Goal: Task Accomplishment & Management: Use online tool/utility

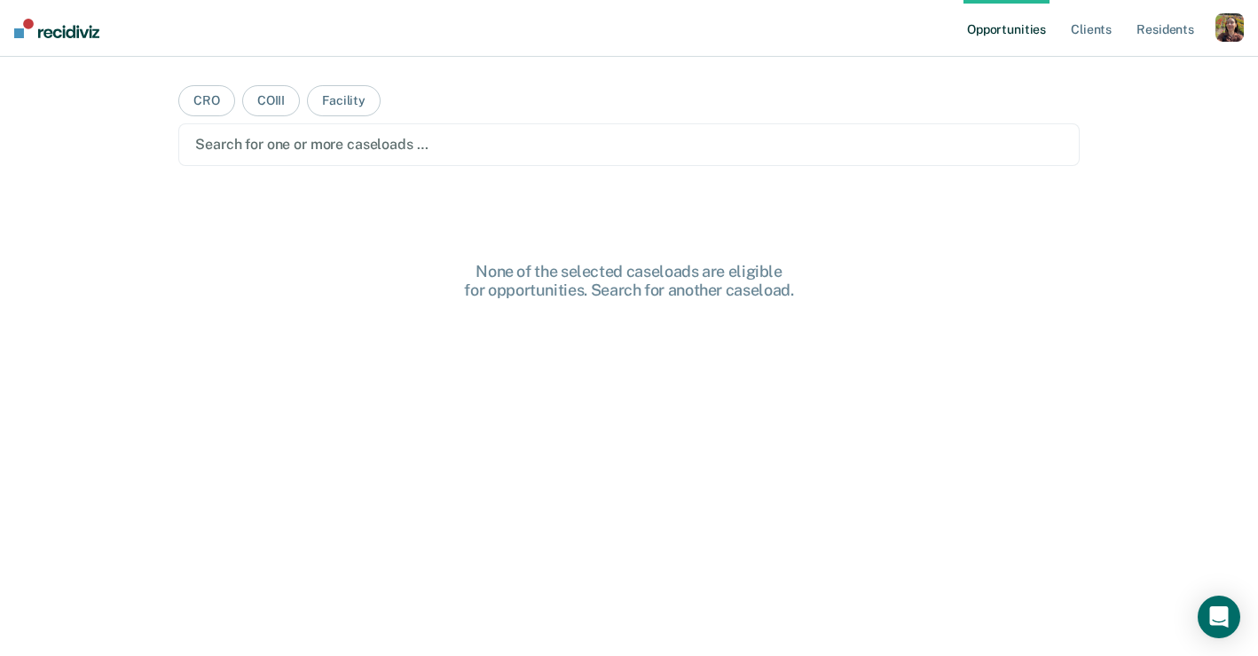
click at [1235, 54] on div "Opportunities Client s Resident s Profile How it works Log Out" at bounding box center [1104, 28] width 280 height 57
click at [1235, 40] on div "button" at bounding box center [1230, 27] width 28 height 28
click at [1128, 72] on link "Profile" at bounding box center [1158, 72] width 143 height 15
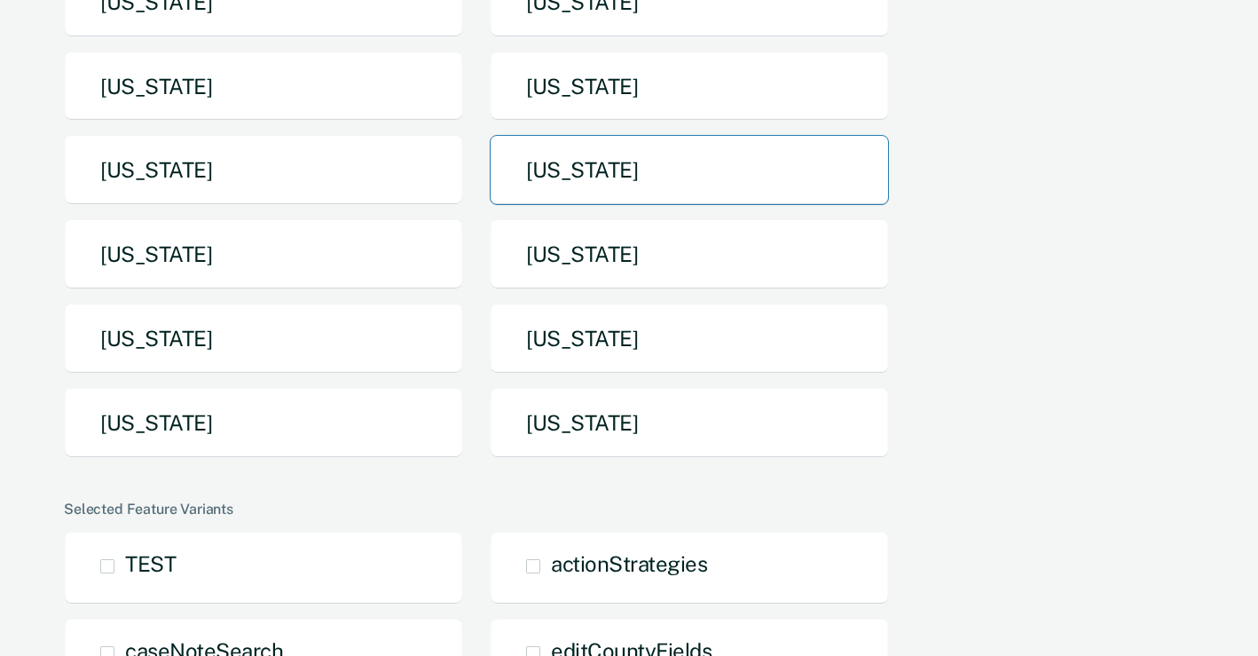
scroll to position [311, 0]
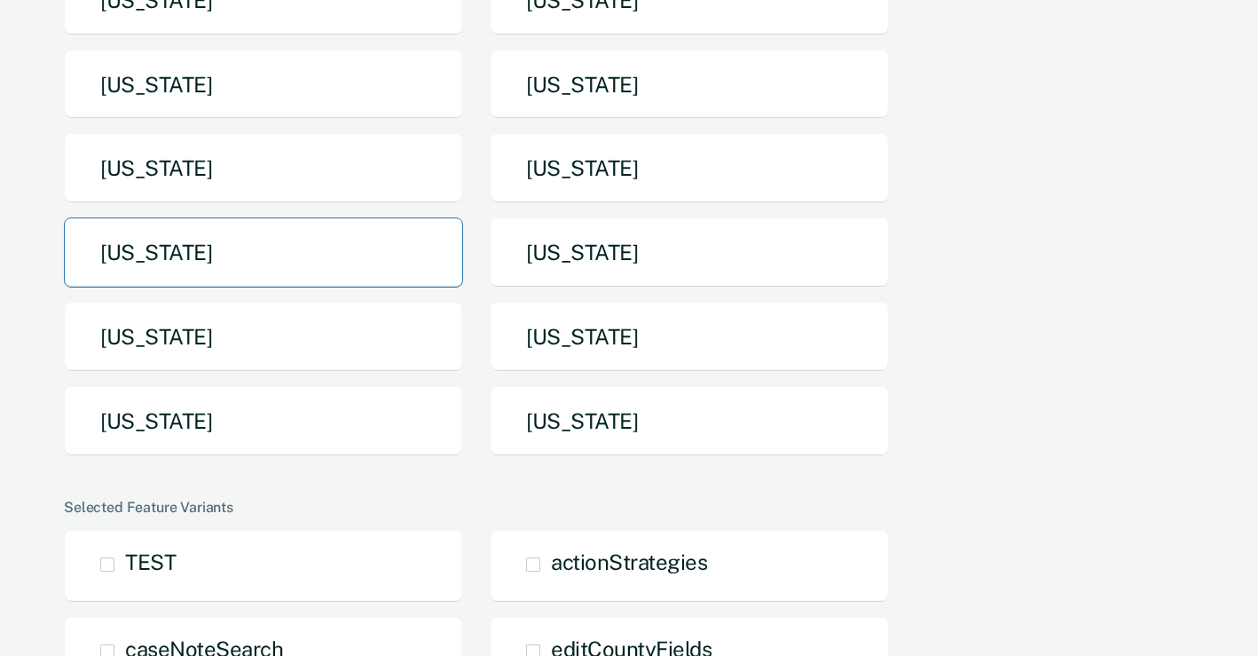
click at [322, 267] on button "Nebraska" at bounding box center [263, 252] width 399 height 70
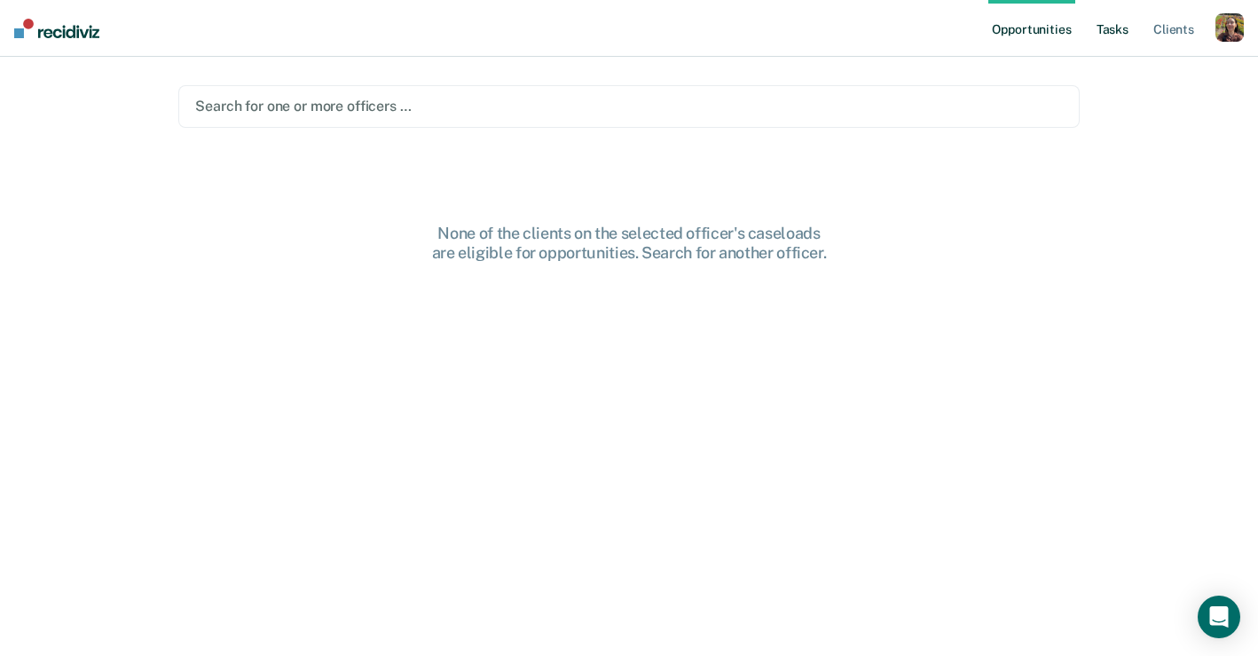
click at [1118, 27] on link "Tasks" at bounding box center [1112, 28] width 39 height 57
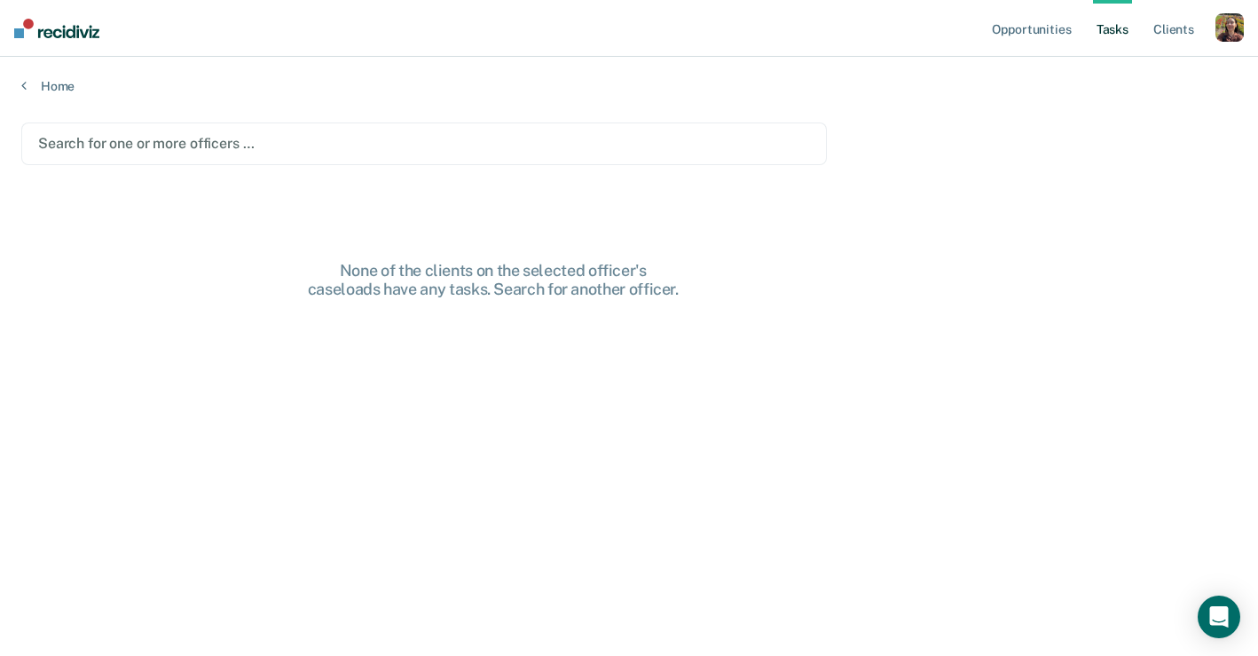
click at [621, 134] on div at bounding box center [424, 143] width 772 height 20
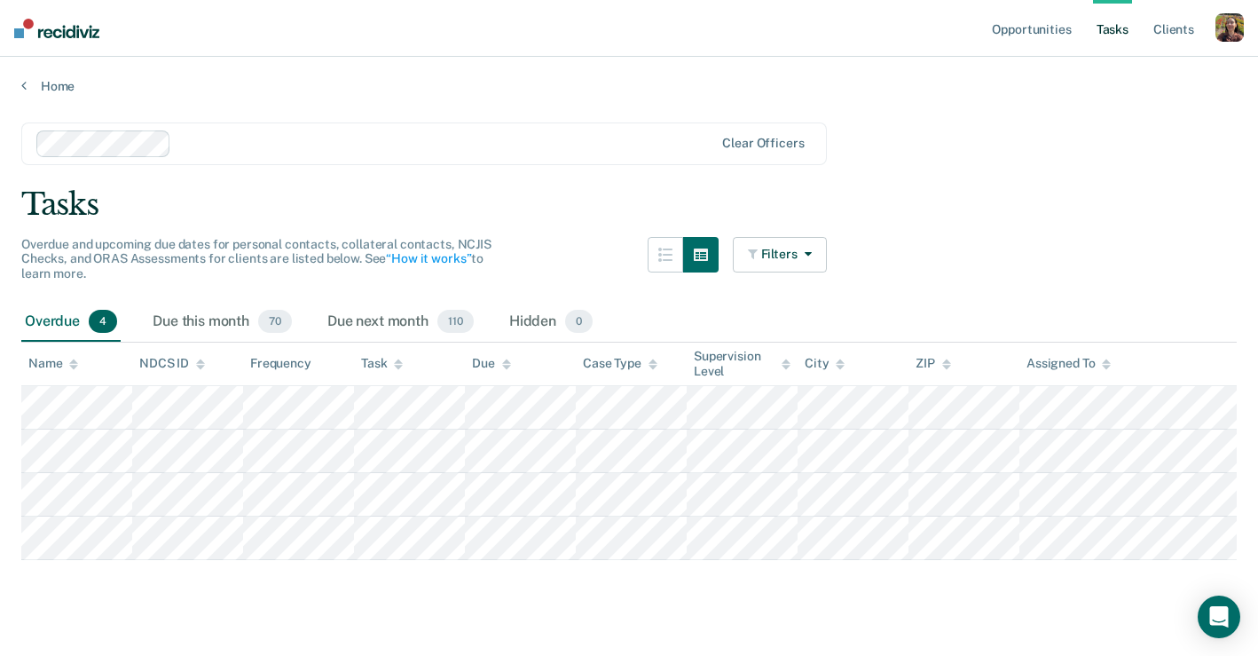
click at [1240, 28] on div "button" at bounding box center [1230, 27] width 28 height 28
click at [1148, 93] on link "How it works" at bounding box center [1158, 94] width 143 height 15
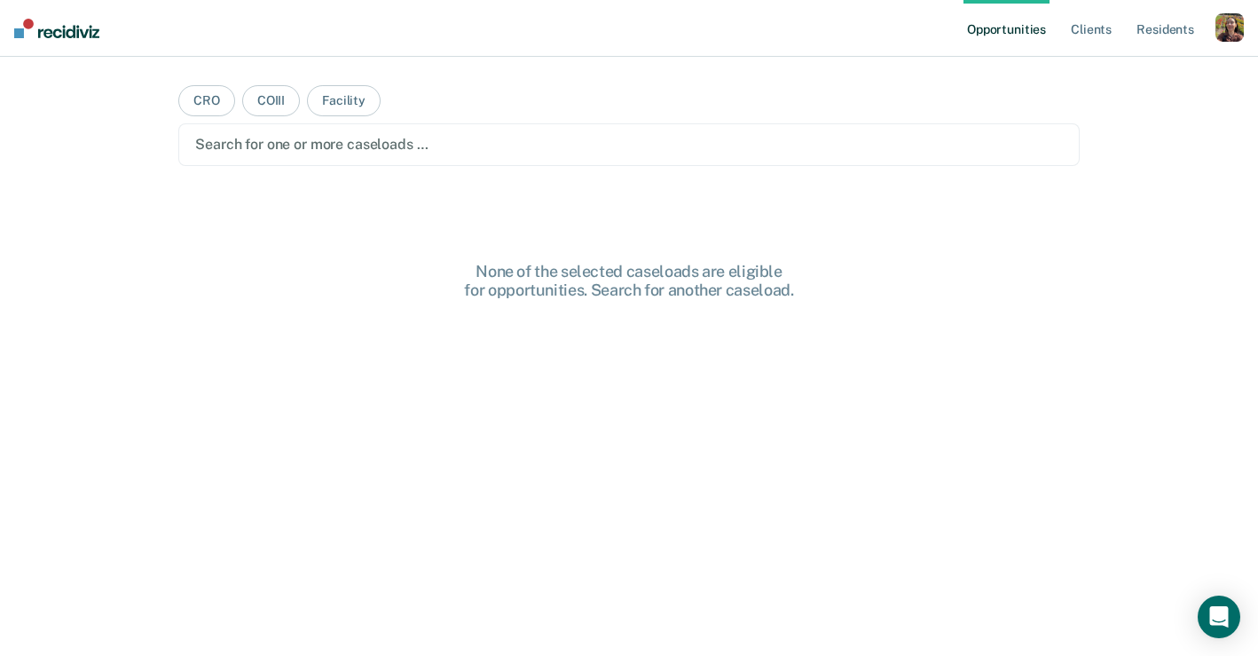
click at [1239, 12] on div "Opportunities Client s Resident s Profile How it works Log Out" at bounding box center [1104, 28] width 280 height 57
click at [1222, 31] on div "button" at bounding box center [1230, 27] width 28 height 28
click at [1118, 63] on div "Profile How it works Log Out" at bounding box center [1158, 94] width 171 height 87
click at [1110, 79] on link "Profile" at bounding box center [1158, 72] width 143 height 15
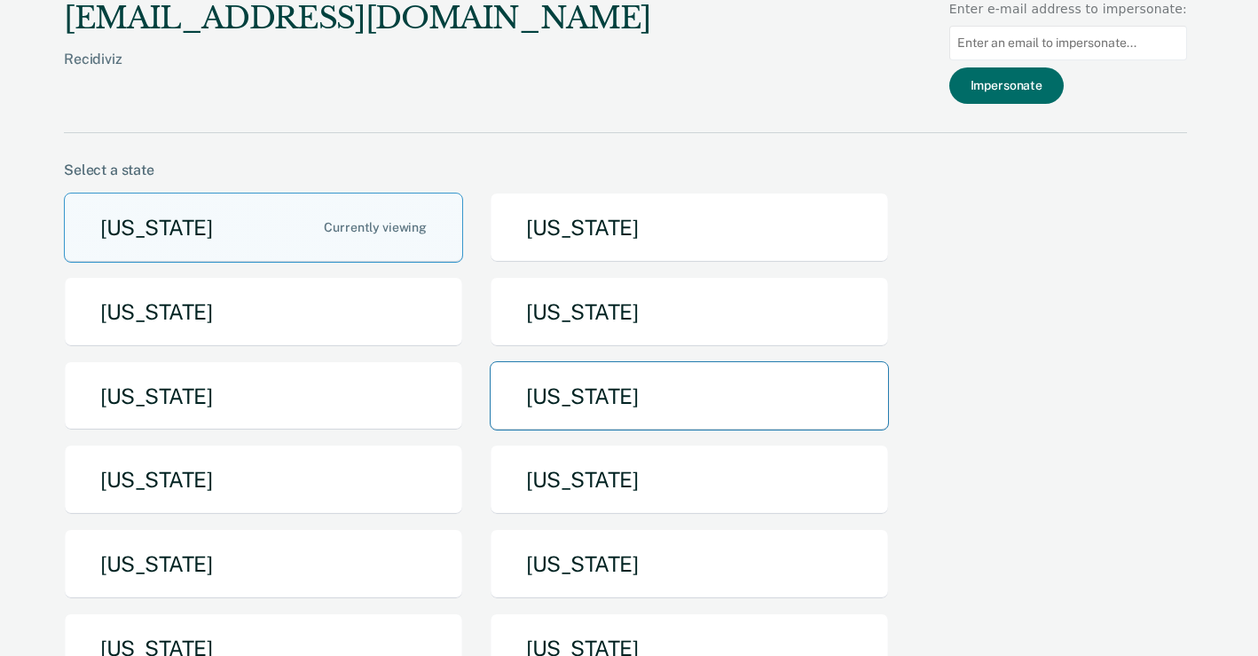
scroll to position [232, 0]
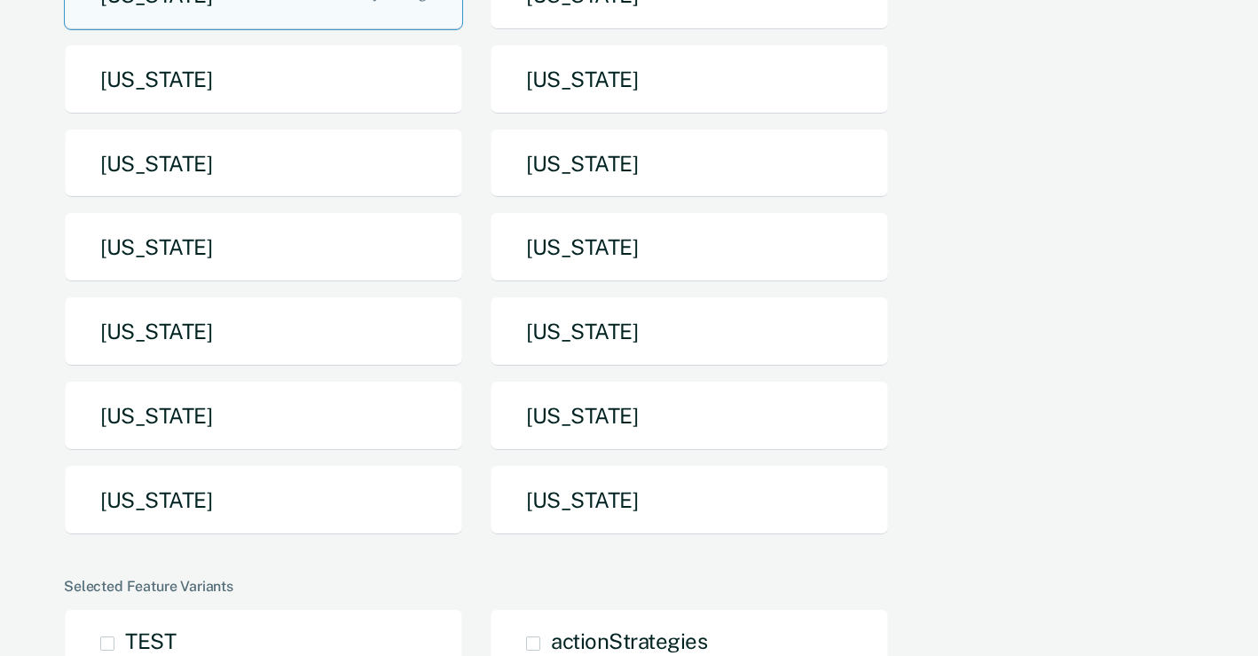
click at [304, 540] on div "Arizona Arkansas California Idaho Iowa Maine Michigan Missouri Nebraska North D…" at bounding box center [625, 254] width 1123 height 589
click at [345, 506] on button "Texas" at bounding box center [263, 500] width 399 height 70
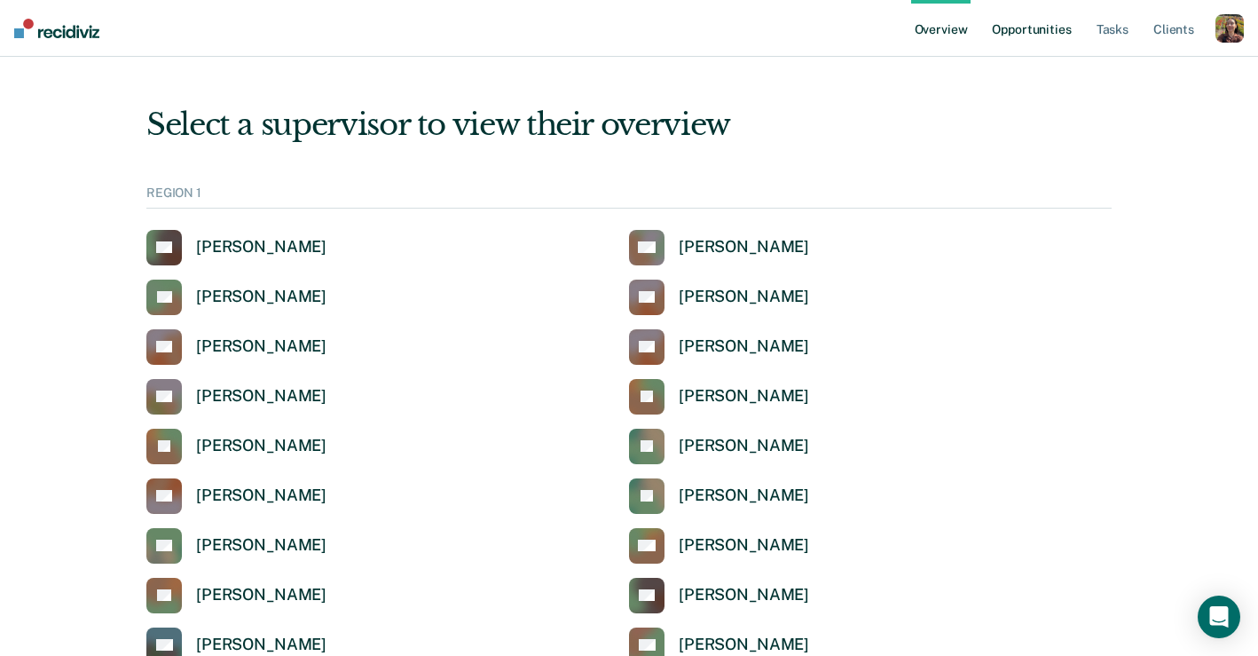
click at [1061, 41] on link "Opportunities" at bounding box center [1031, 28] width 86 height 57
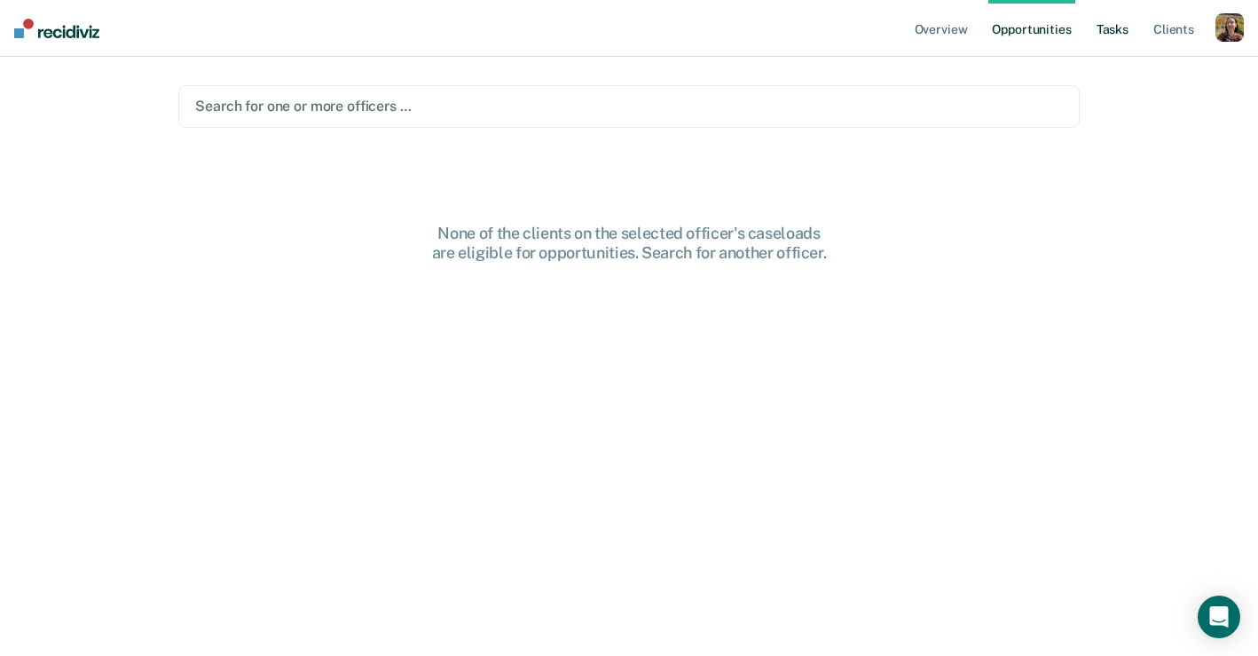
click at [1096, 27] on link "Tasks" at bounding box center [1112, 28] width 39 height 57
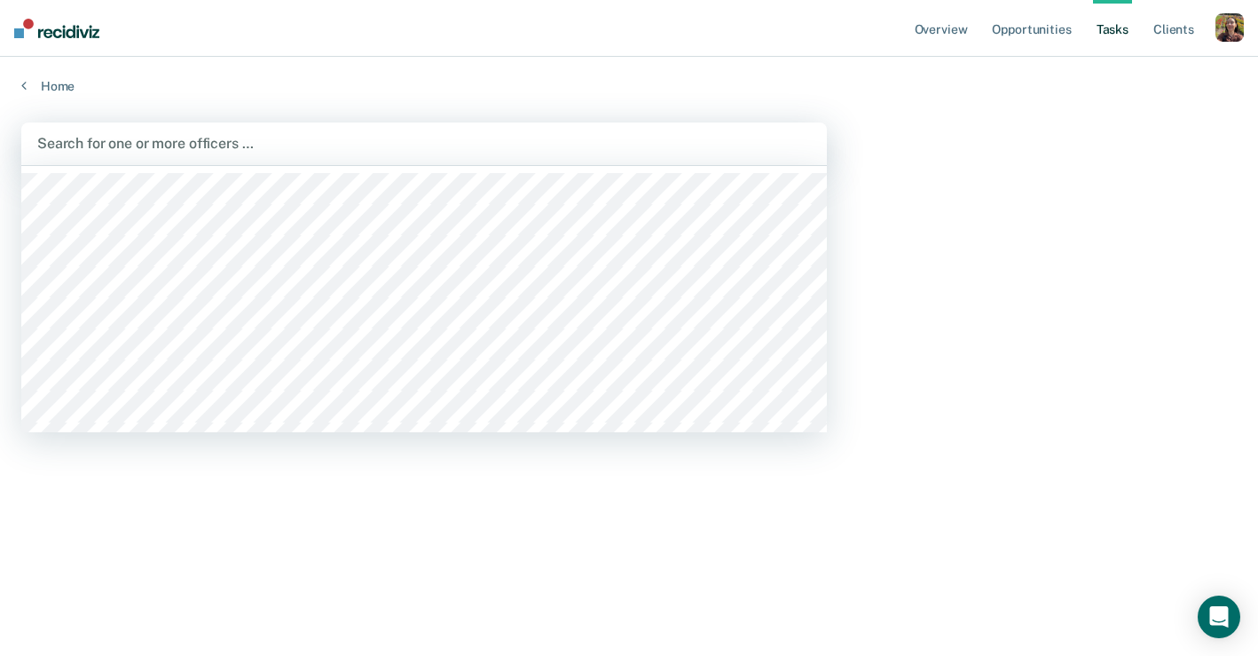
click at [432, 135] on div at bounding box center [424, 143] width 774 height 20
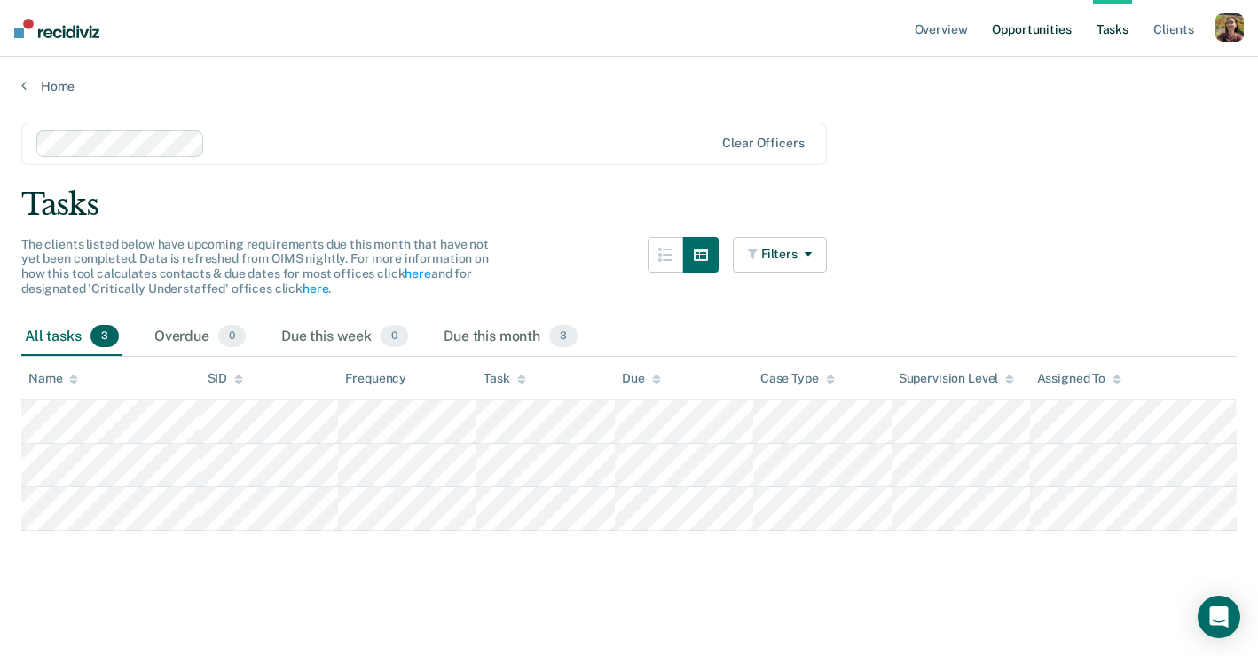
click at [1047, 37] on link "Opportunities" at bounding box center [1031, 28] width 86 height 57
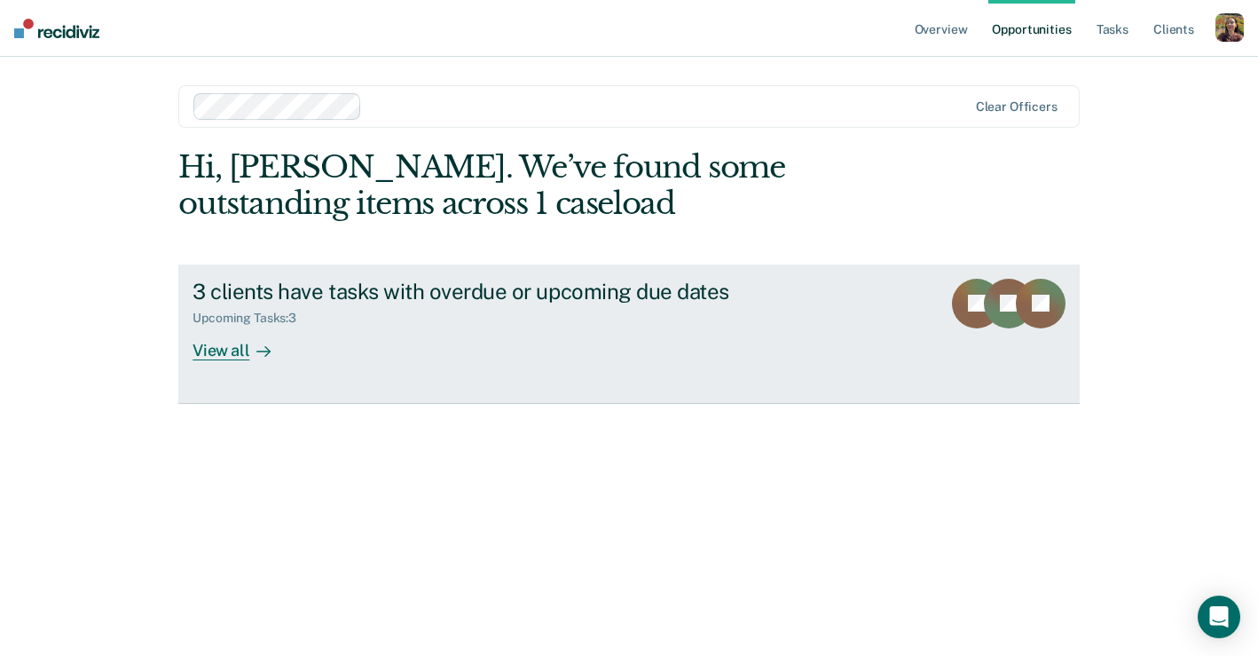
click at [405, 355] on div "3 clients have tasks with overdue or upcoming due dates Upcoming Tasks : 3 View…" at bounding box center [525, 320] width 665 height 82
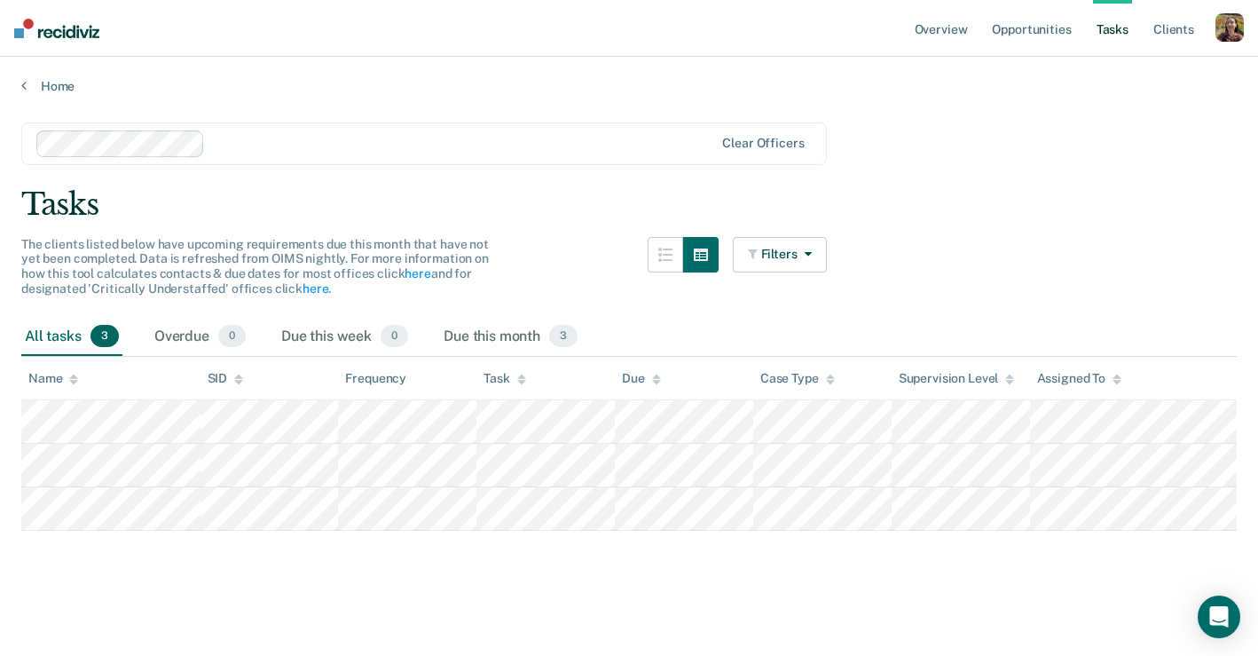
click at [1236, 34] on div "button" at bounding box center [1230, 27] width 28 height 28
click at [1138, 65] on link "Profile" at bounding box center [1158, 72] width 143 height 15
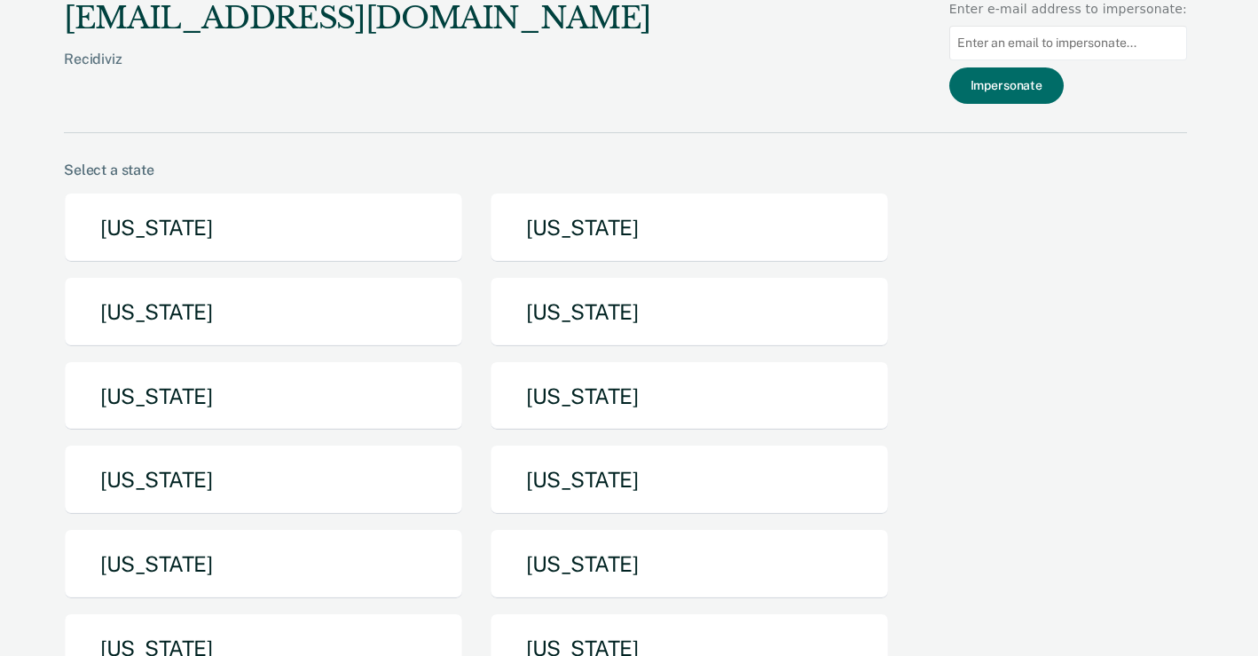
click at [1137, 46] on input at bounding box center [1068, 43] width 238 height 35
paste input "jerri.stencil@tdcj.texas.gov"
type input "jerri.stencil@tdcj.texas.gov"
click at [1051, 84] on button "Impersonate" at bounding box center [1006, 85] width 114 height 36
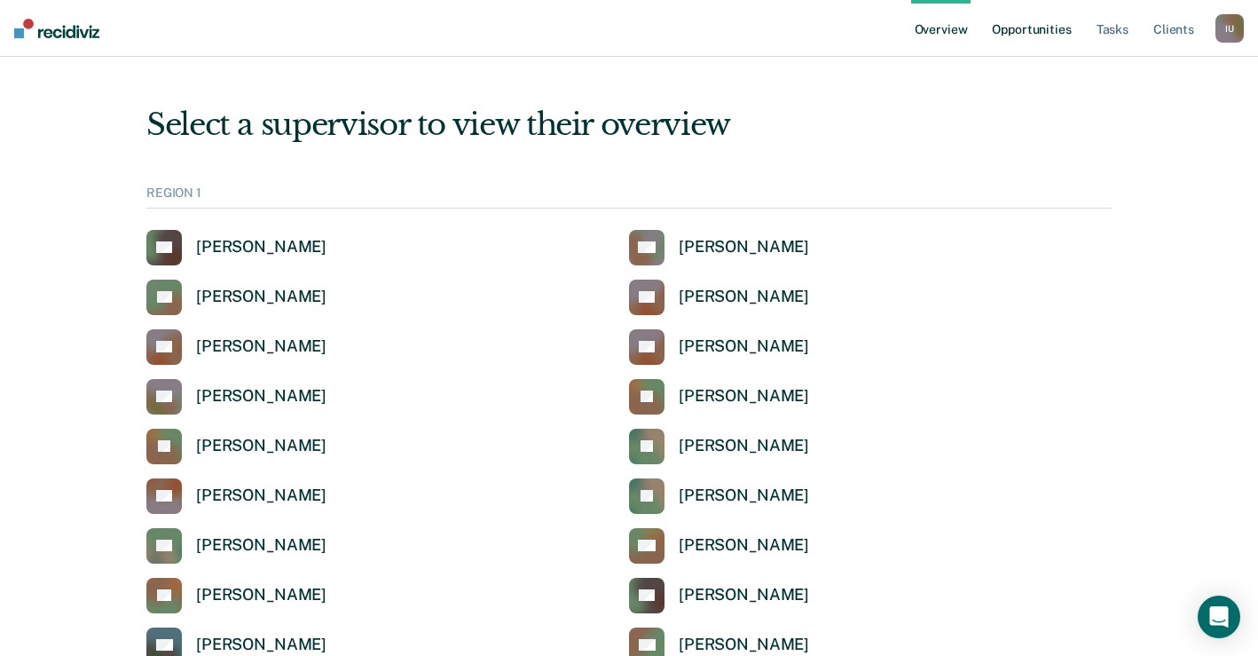
click at [1054, 35] on link "Opportunities" at bounding box center [1031, 28] width 86 height 57
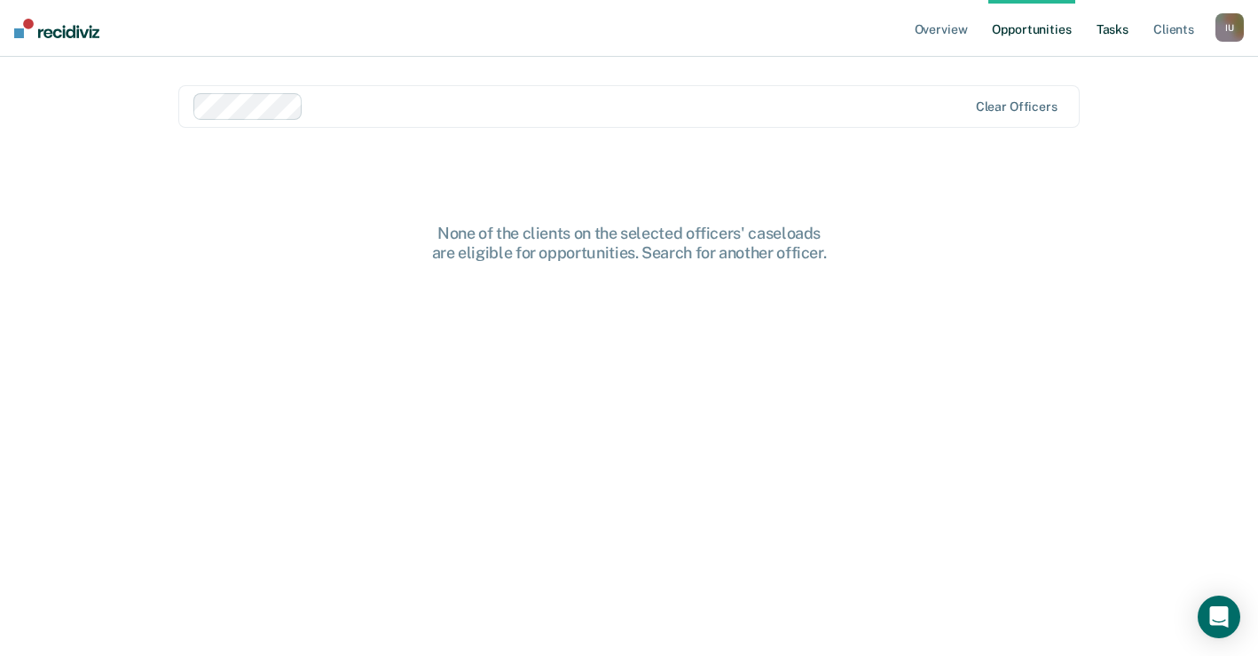
click at [1117, 35] on link "Tasks" at bounding box center [1112, 28] width 39 height 57
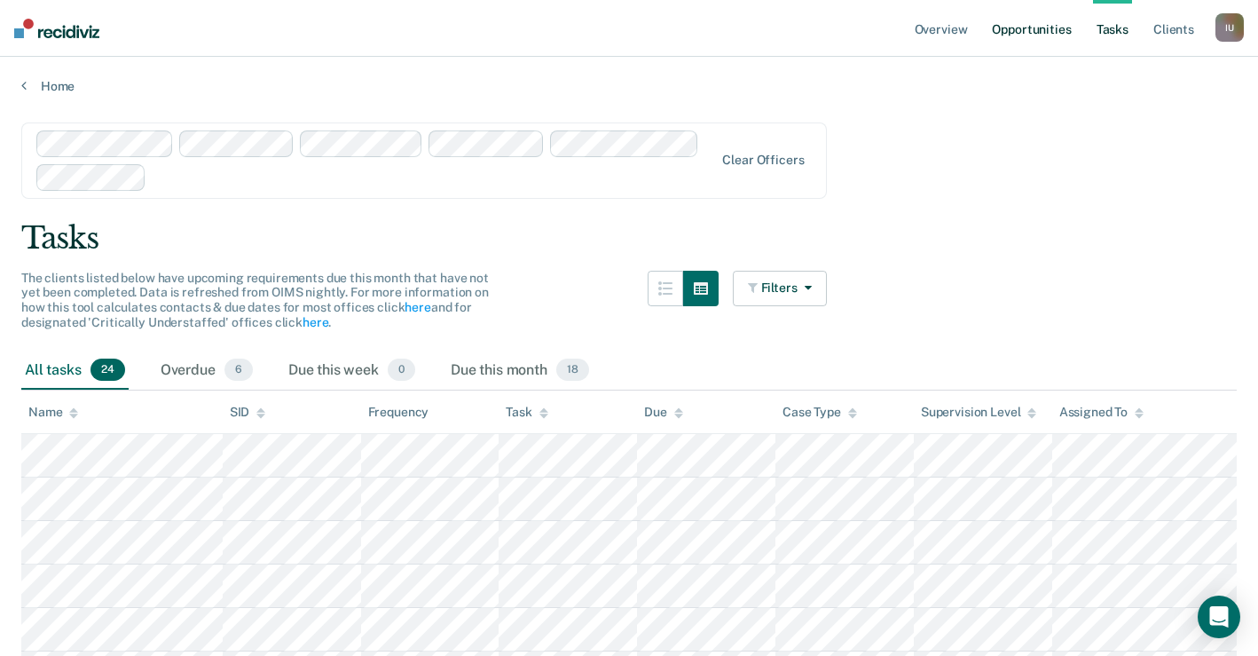
click at [1041, 35] on link "Opportunities" at bounding box center [1031, 28] width 86 height 57
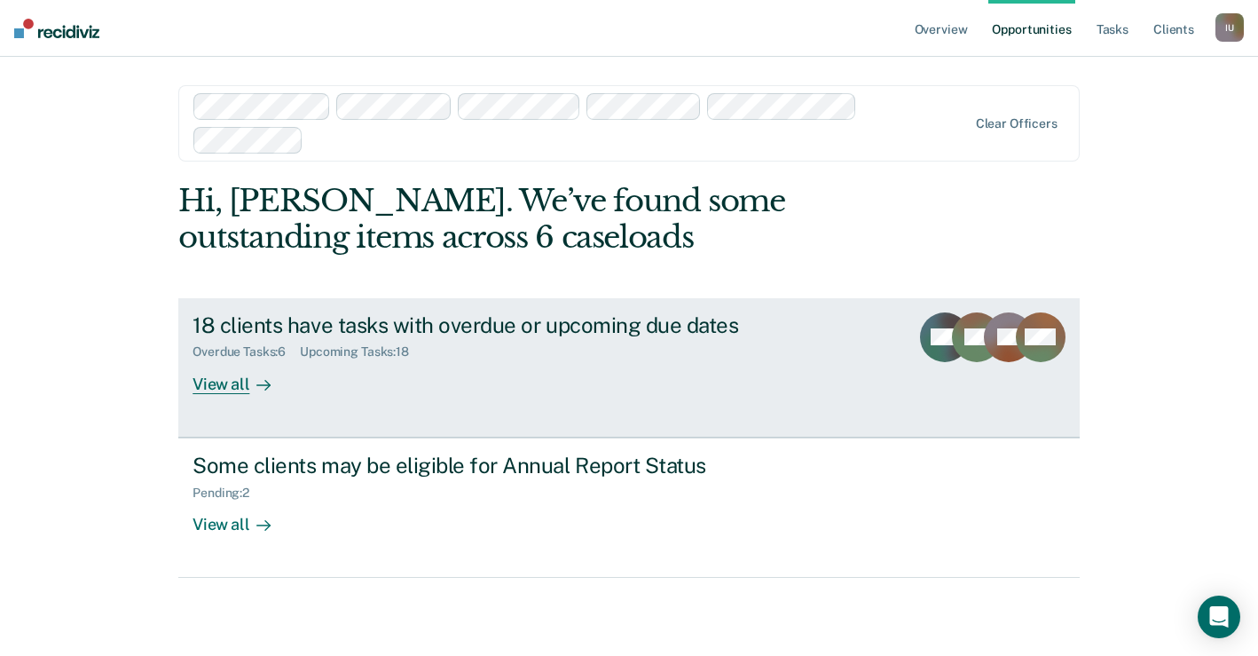
click at [426, 393] on link "18 clients have tasks with overdue or upcoming due dates Overdue Tasks : 6 Upco…" at bounding box center [628, 367] width 901 height 139
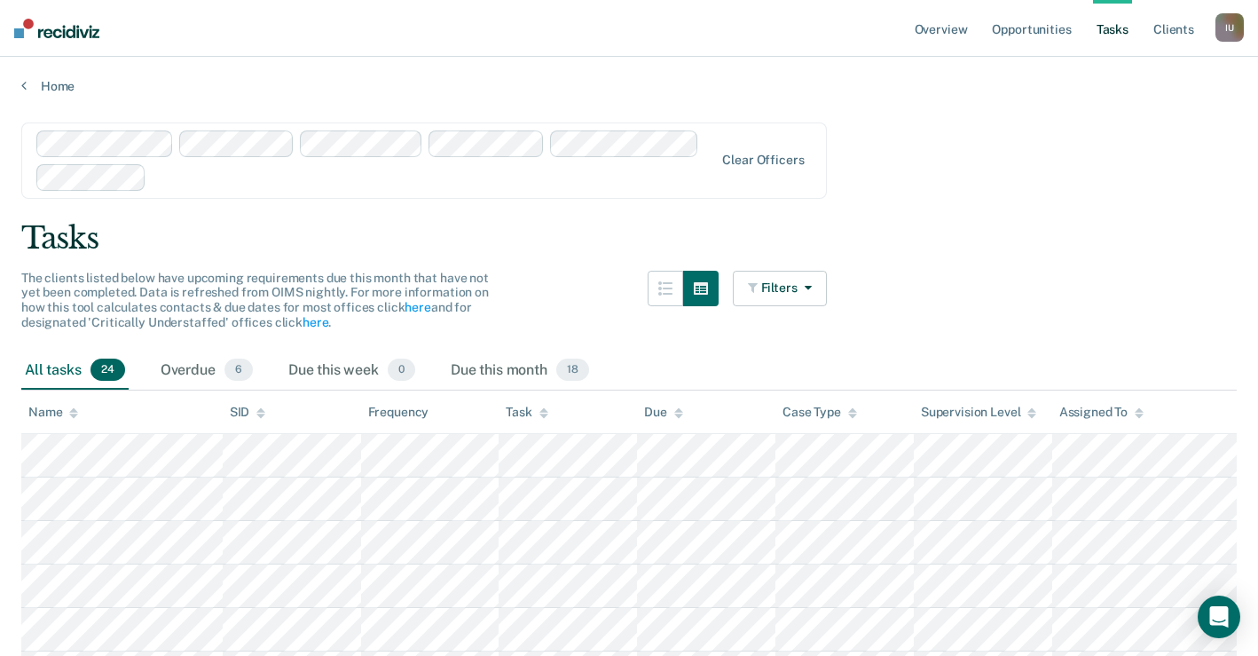
click at [40, 76] on div "Home" at bounding box center [629, 75] width 1258 height 37
click at [1009, 32] on link "Opportunities" at bounding box center [1031, 28] width 86 height 57
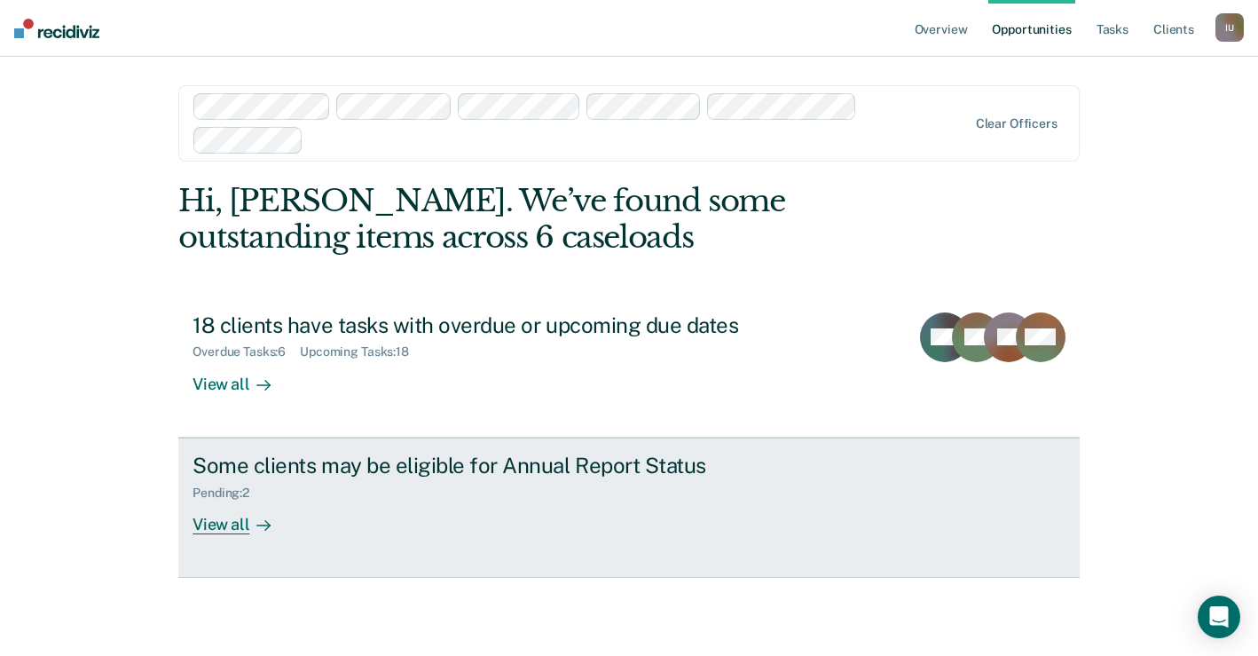
click at [475, 502] on div "Some clients may be eligible for Annual Report Status Pending : 2 View all" at bounding box center [525, 493] width 665 height 82
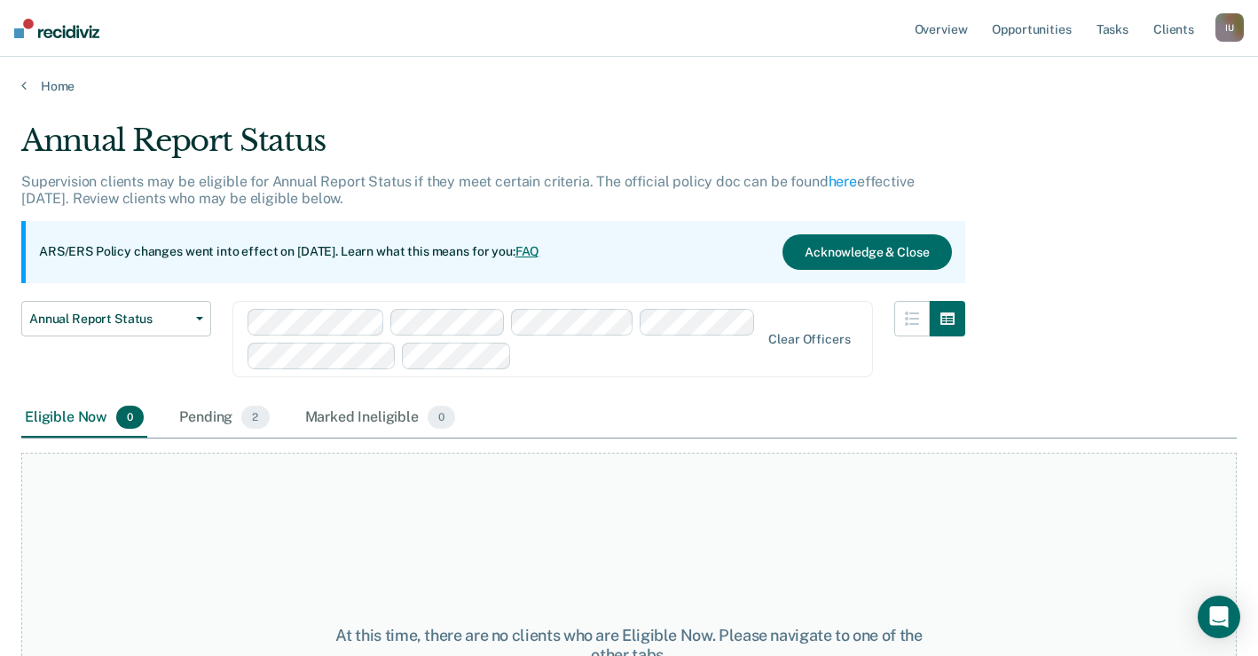
click at [540, 251] on link "FAQ" at bounding box center [527, 251] width 25 height 14
